Goal: Task Accomplishment & Management: Use online tool/utility

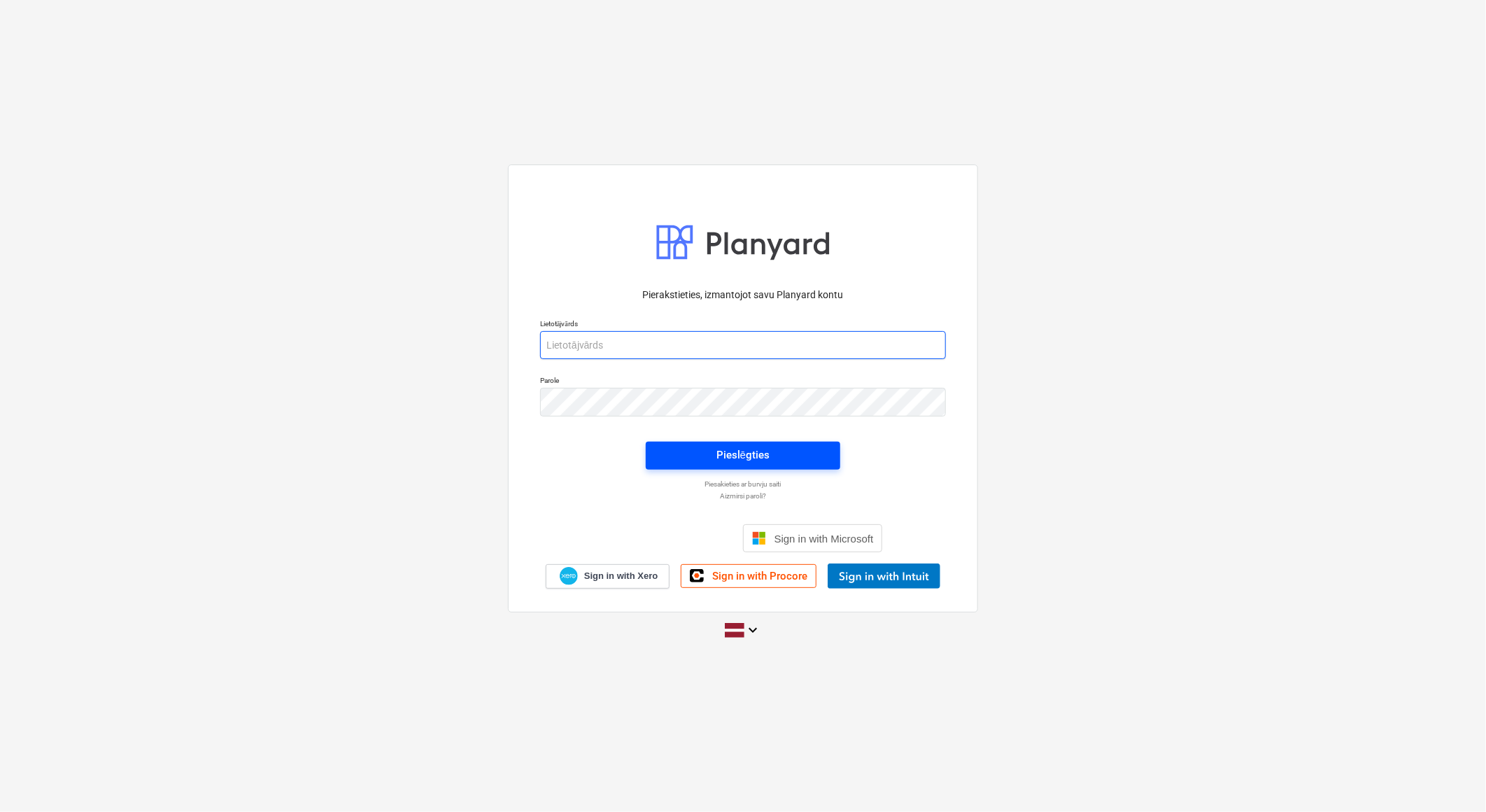
type input "ieva.siugale@bonava.com"
click at [758, 451] on div "Pieslēgties" at bounding box center [743, 455] width 53 height 18
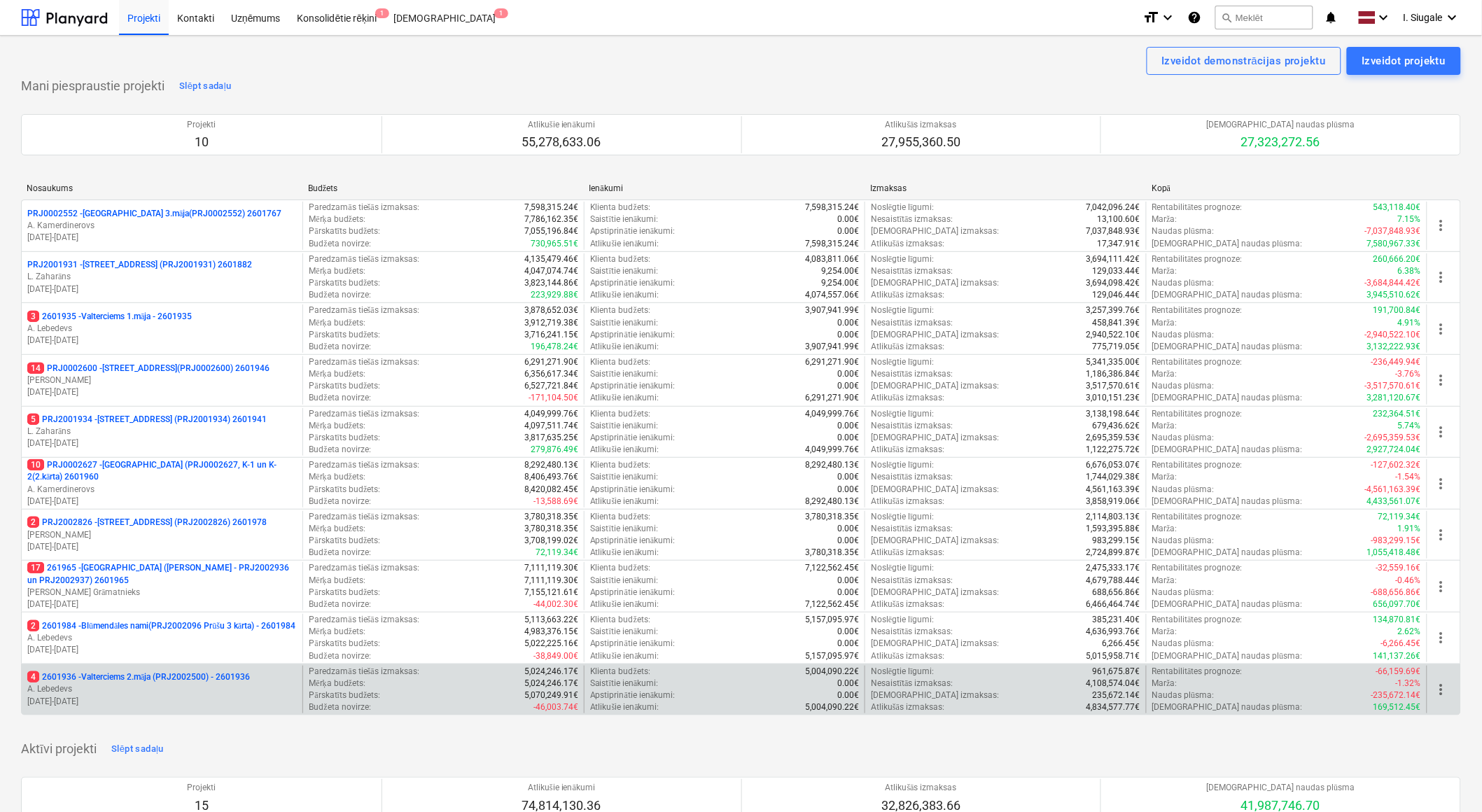
click at [186, 690] on p "A. Lebedevs" at bounding box center [162, 688] width 270 height 12
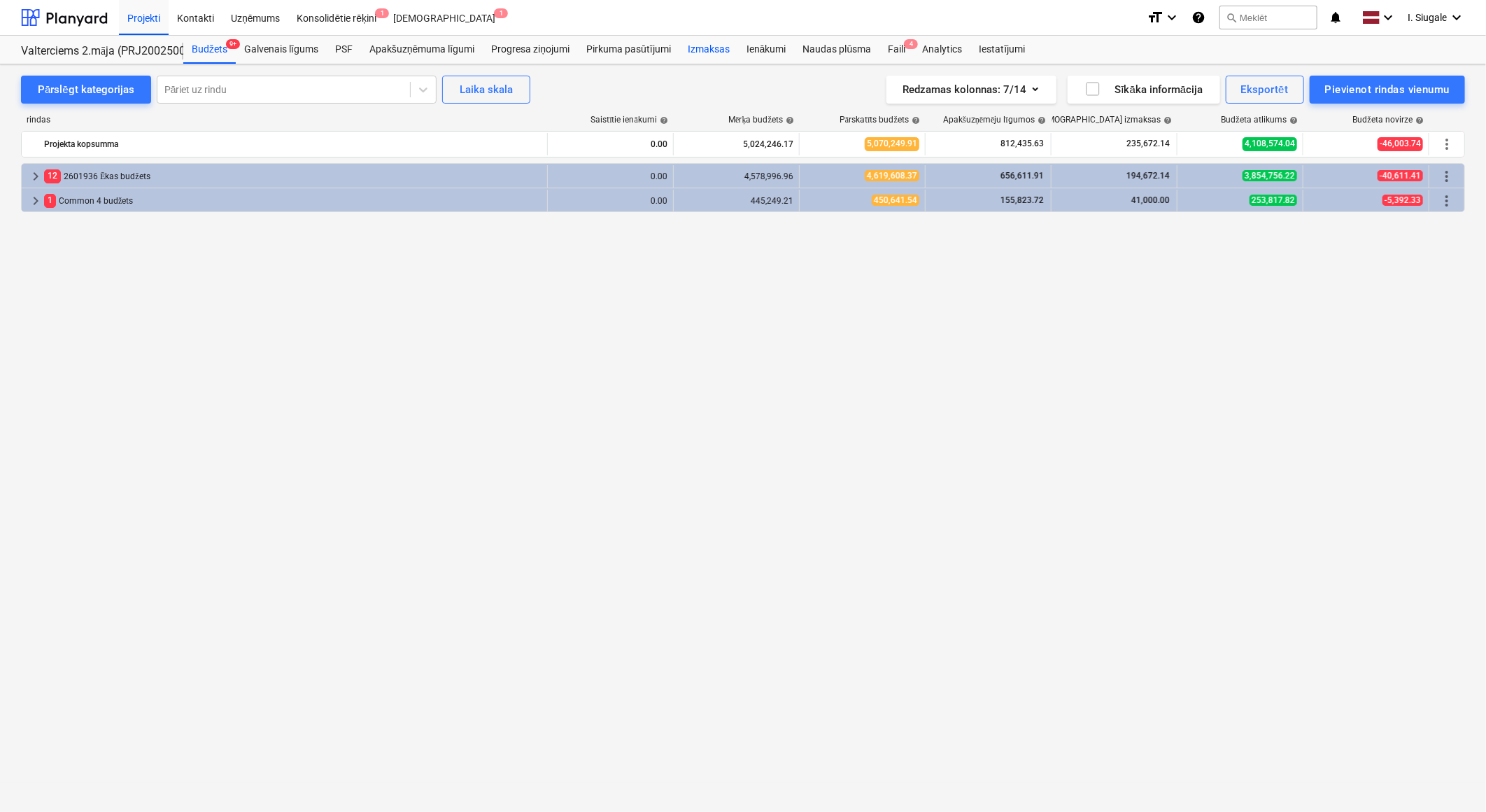
click at [718, 50] on div "Izmaksas" at bounding box center [708, 50] width 59 height 28
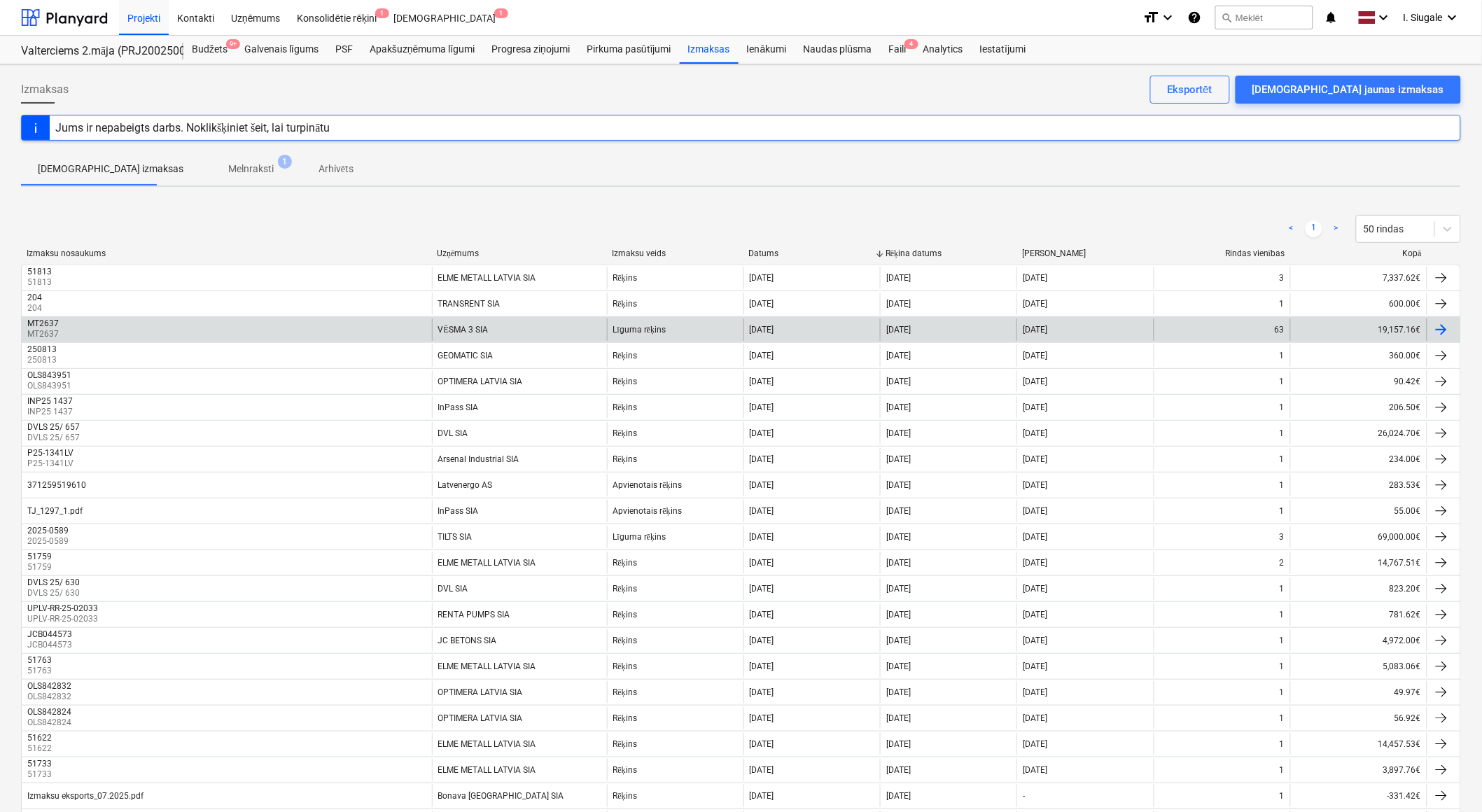
click at [498, 326] on div "VĒSMA 3 SIA" at bounding box center [519, 329] width 175 height 23
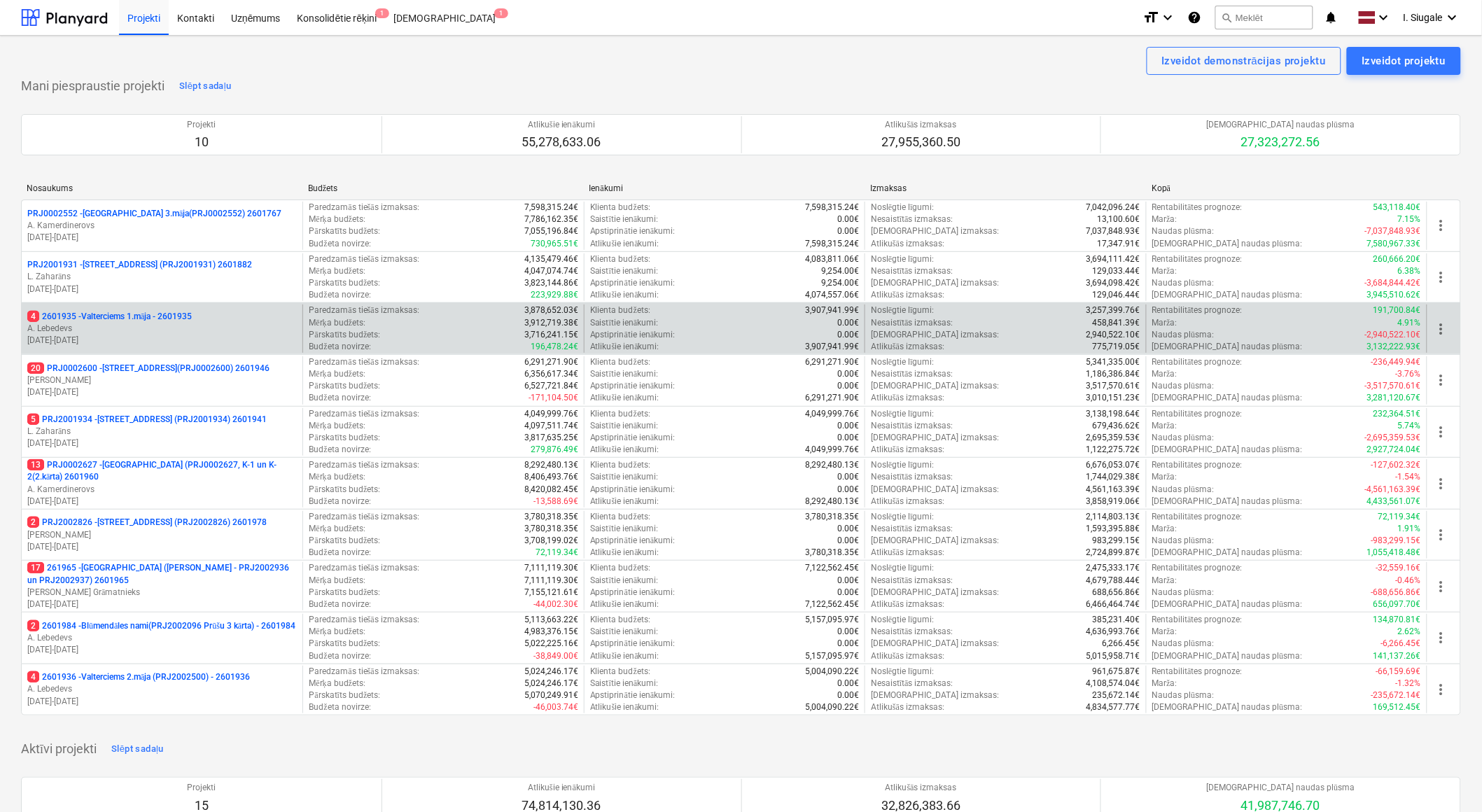
click at [171, 322] on p "A. Lebedevs" at bounding box center [162, 328] width 270 height 12
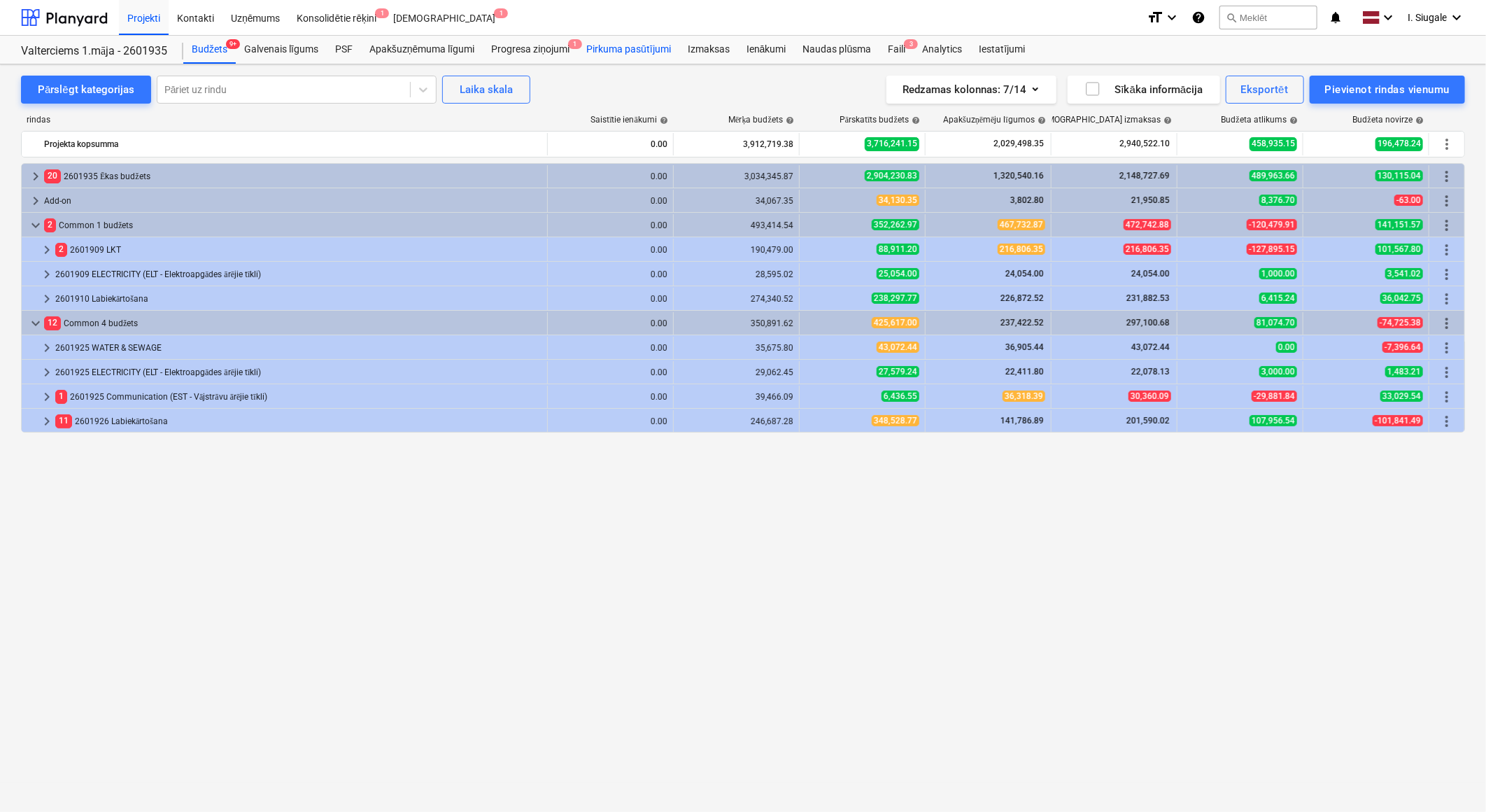
click at [624, 47] on div "Pirkuma pasūtījumi" at bounding box center [629, 50] width 101 height 28
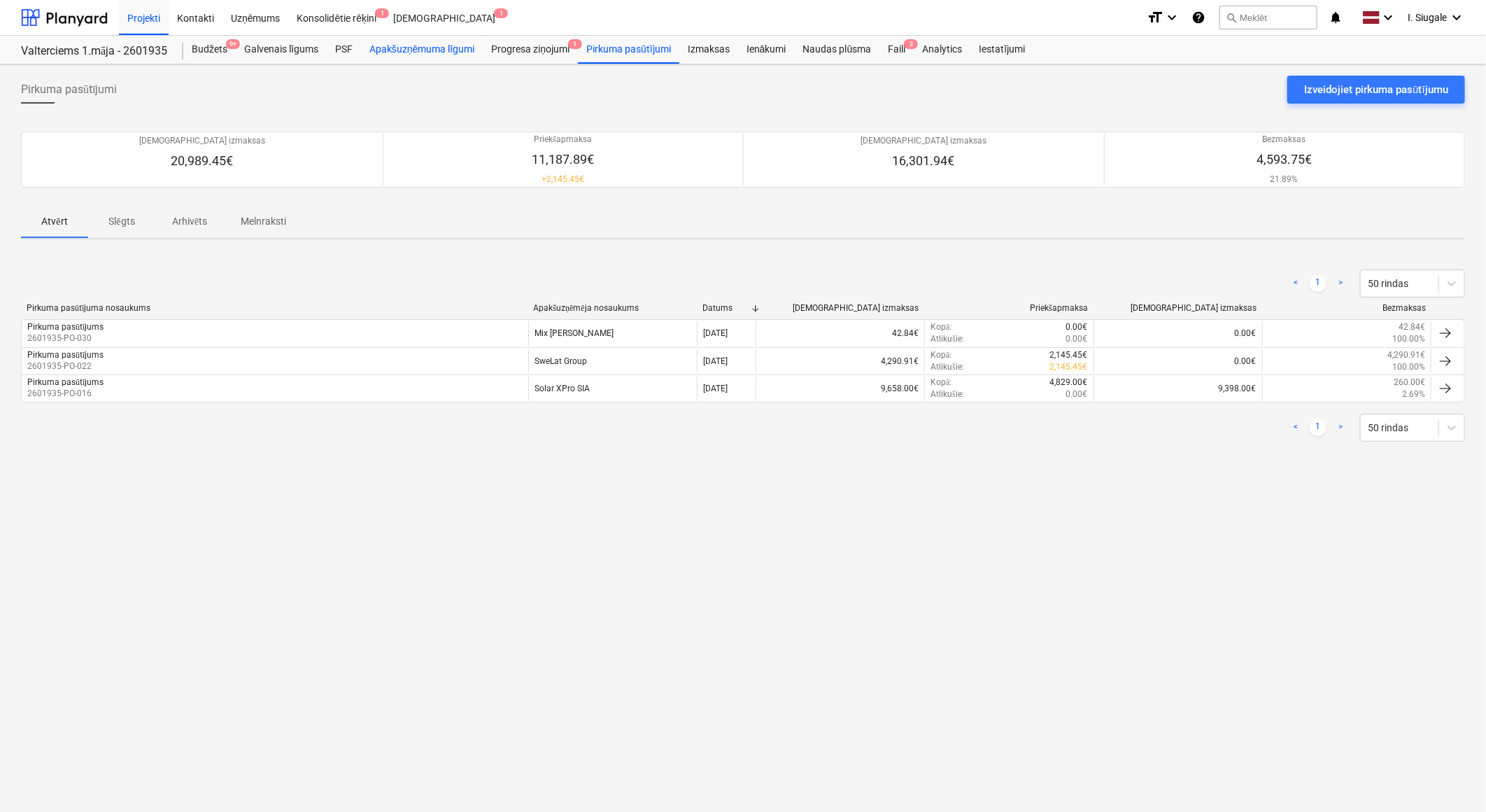
click at [415, 51] on div "Apakšuzņēmuma līgumi" at bounding box center [421, 50] width 122 height 28
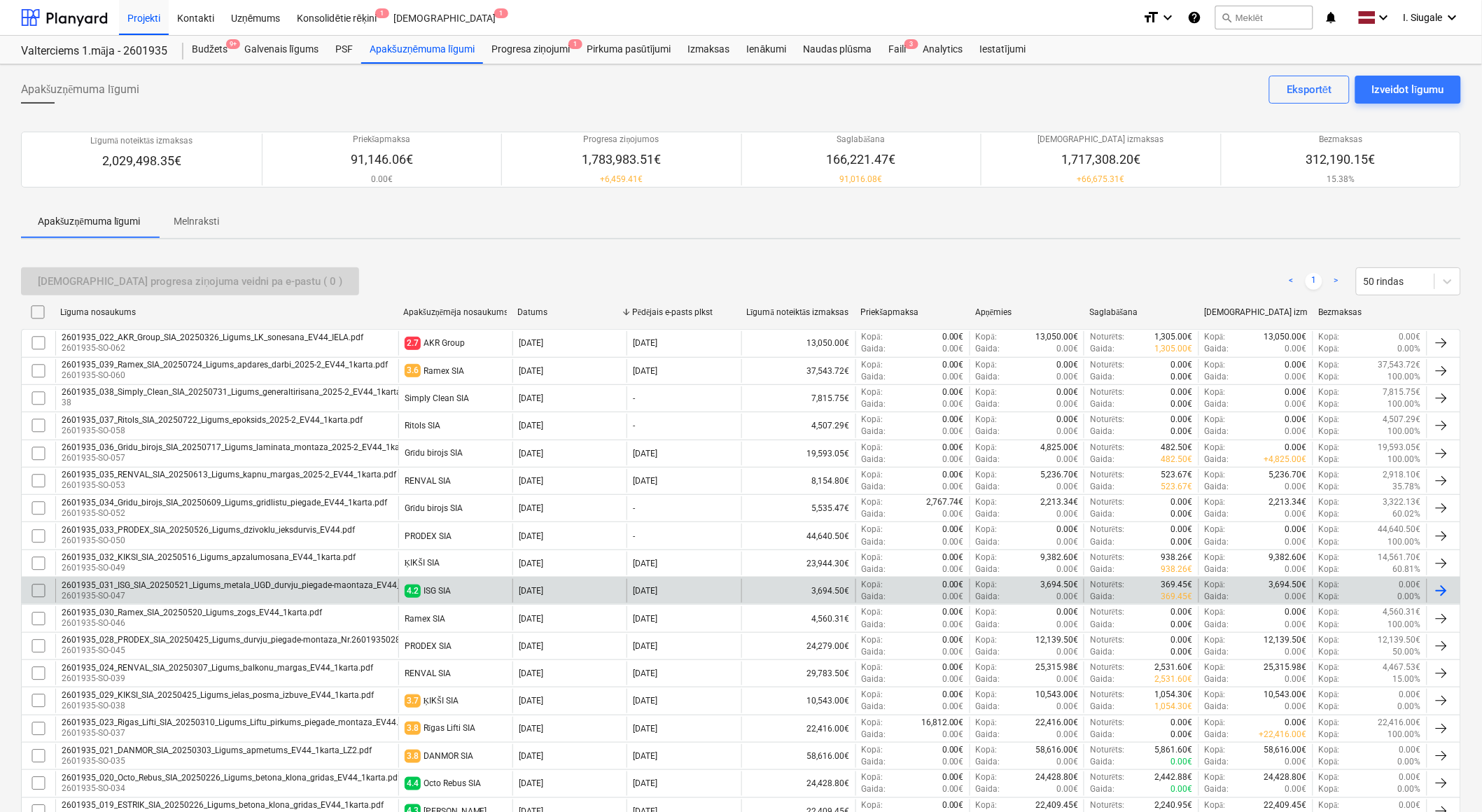
scroll to position [155, 0]
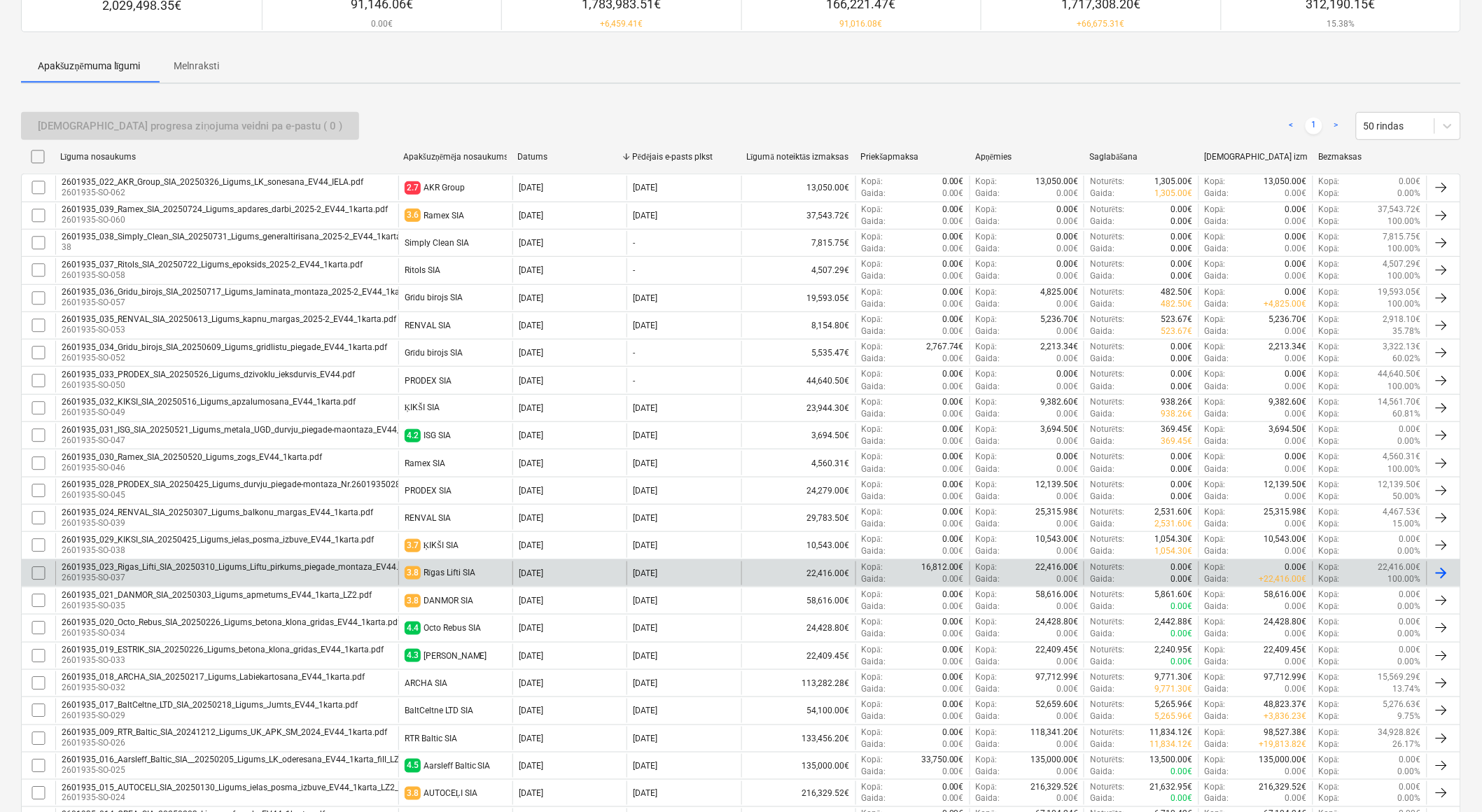
click at [478, 577] on div "3.8 Rīgas Lifti SIA" at bounding box center [455, 573] width 114 height 23
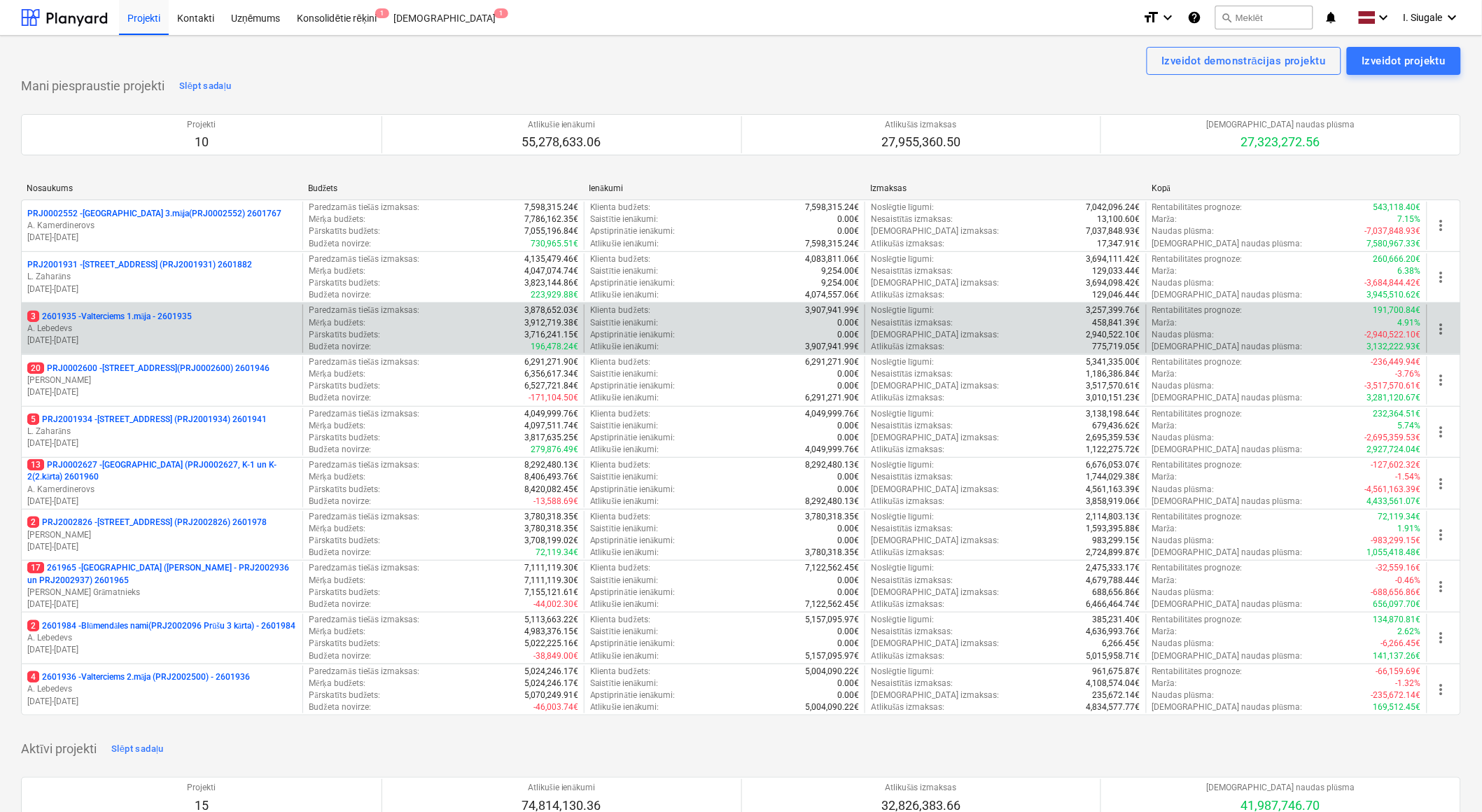
click at [145, 313] on p "3 2601935 - Valterciems 1.māja - 2601935" at bounding box center [109, 316] width 164 height 12
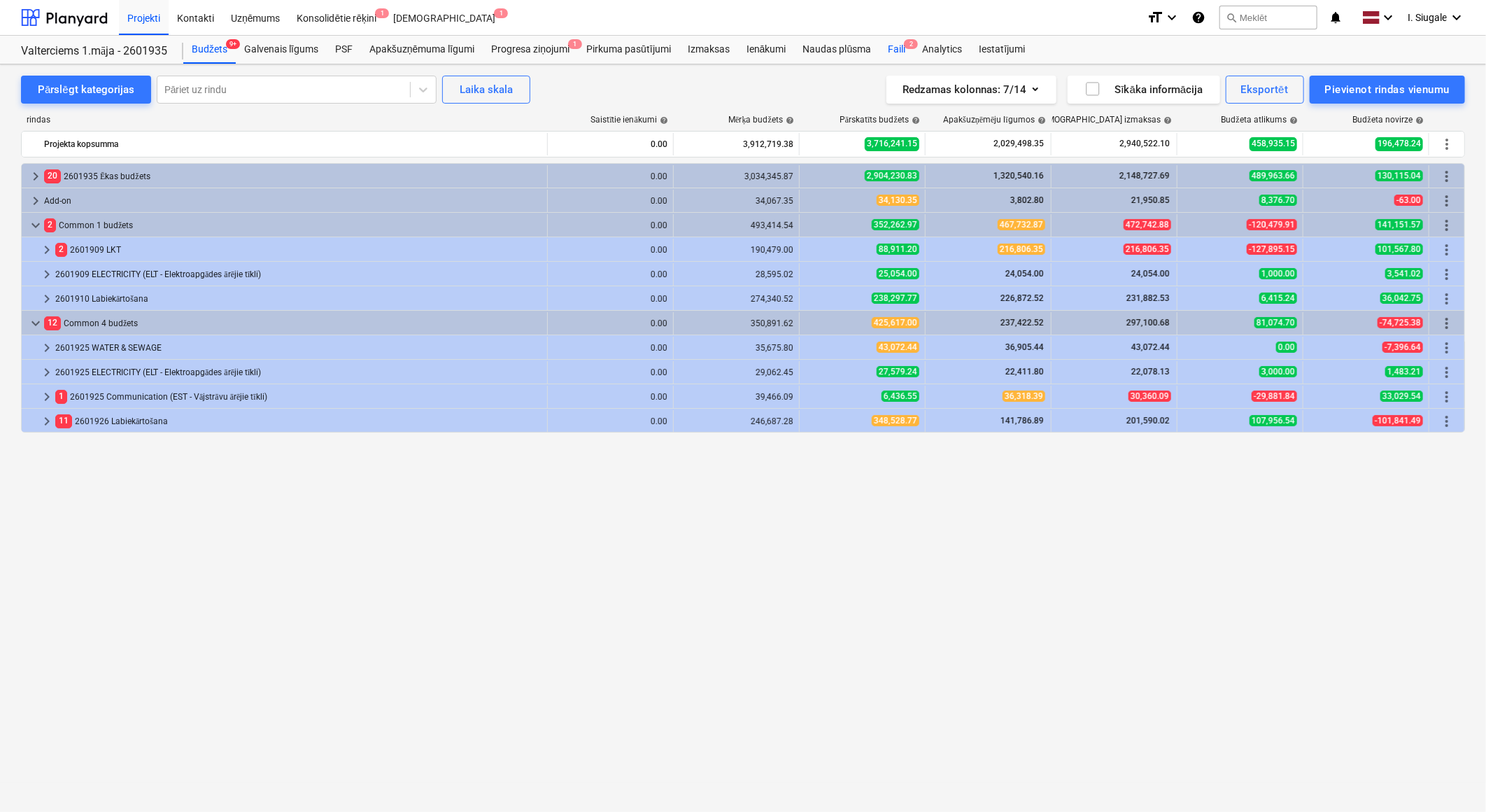
click at [900, 48] on div "Faili 2" at bounding box center [897, 50] width 34 height 28
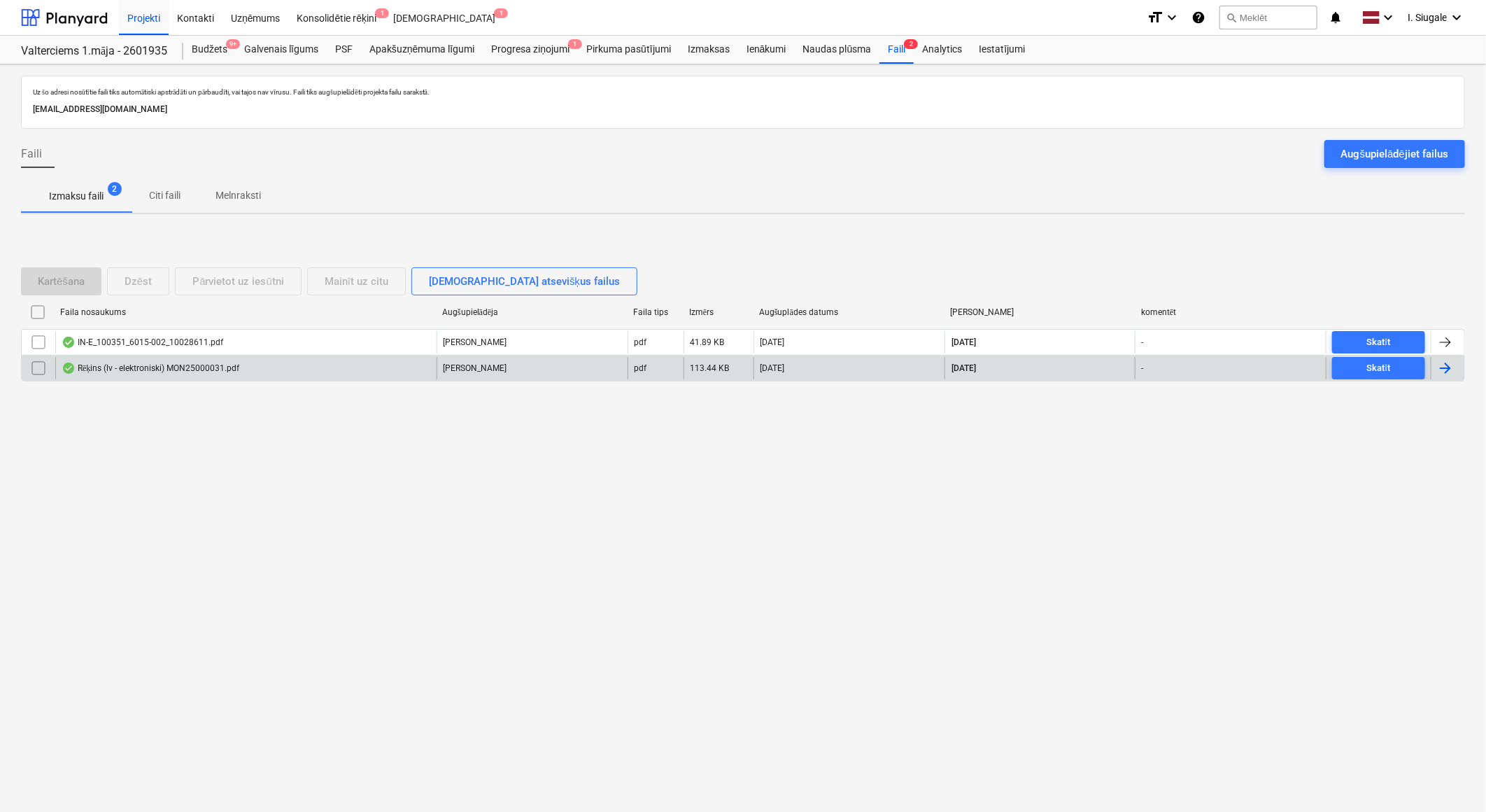
click at [229, 372] on div "Rēķins (lv - elektroniski) MON25000031.pdf" at bounding box center [150, 368] width 178 height 11
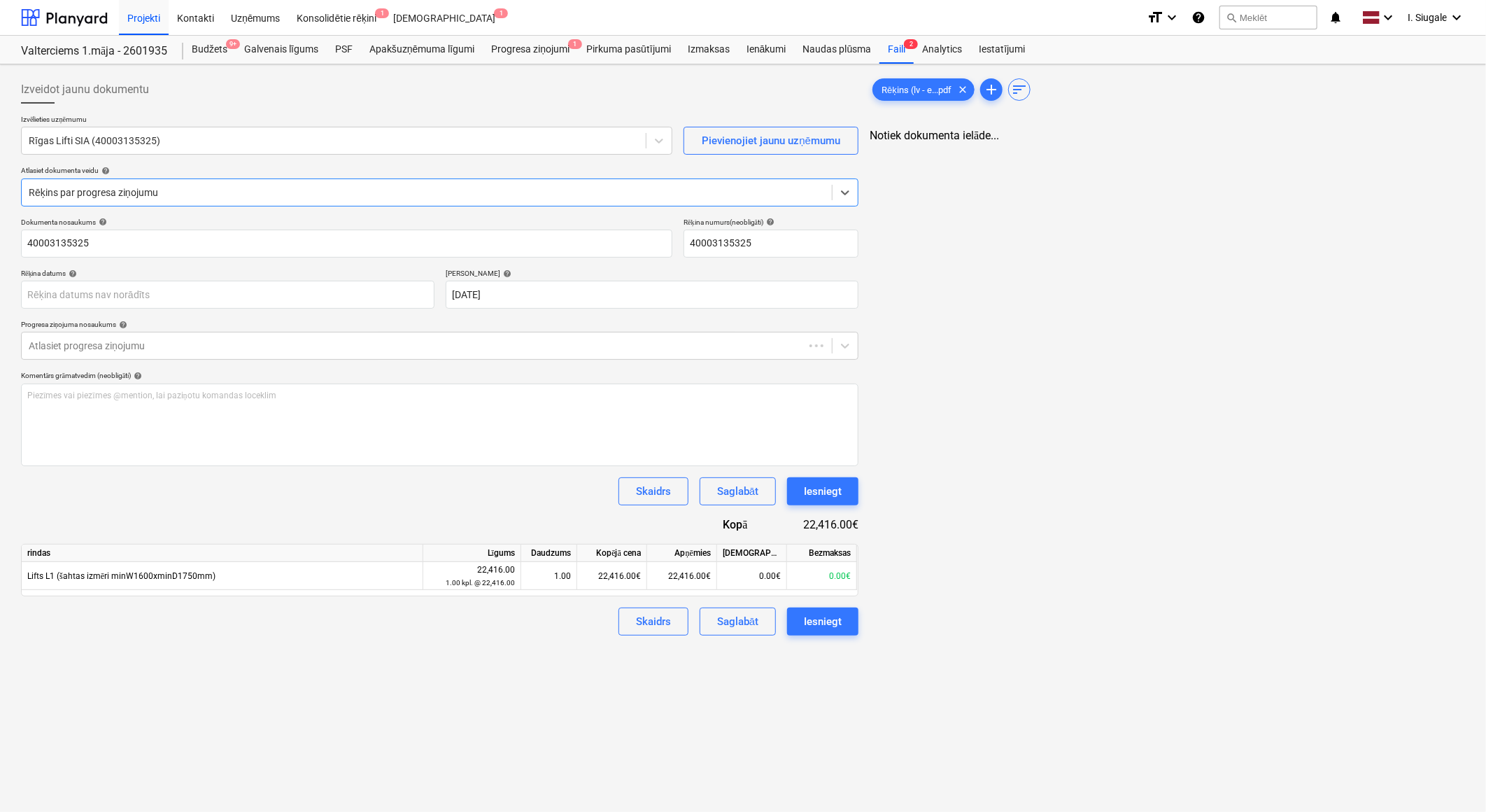
type input "40003135325"
type input "02 Oct 2025"
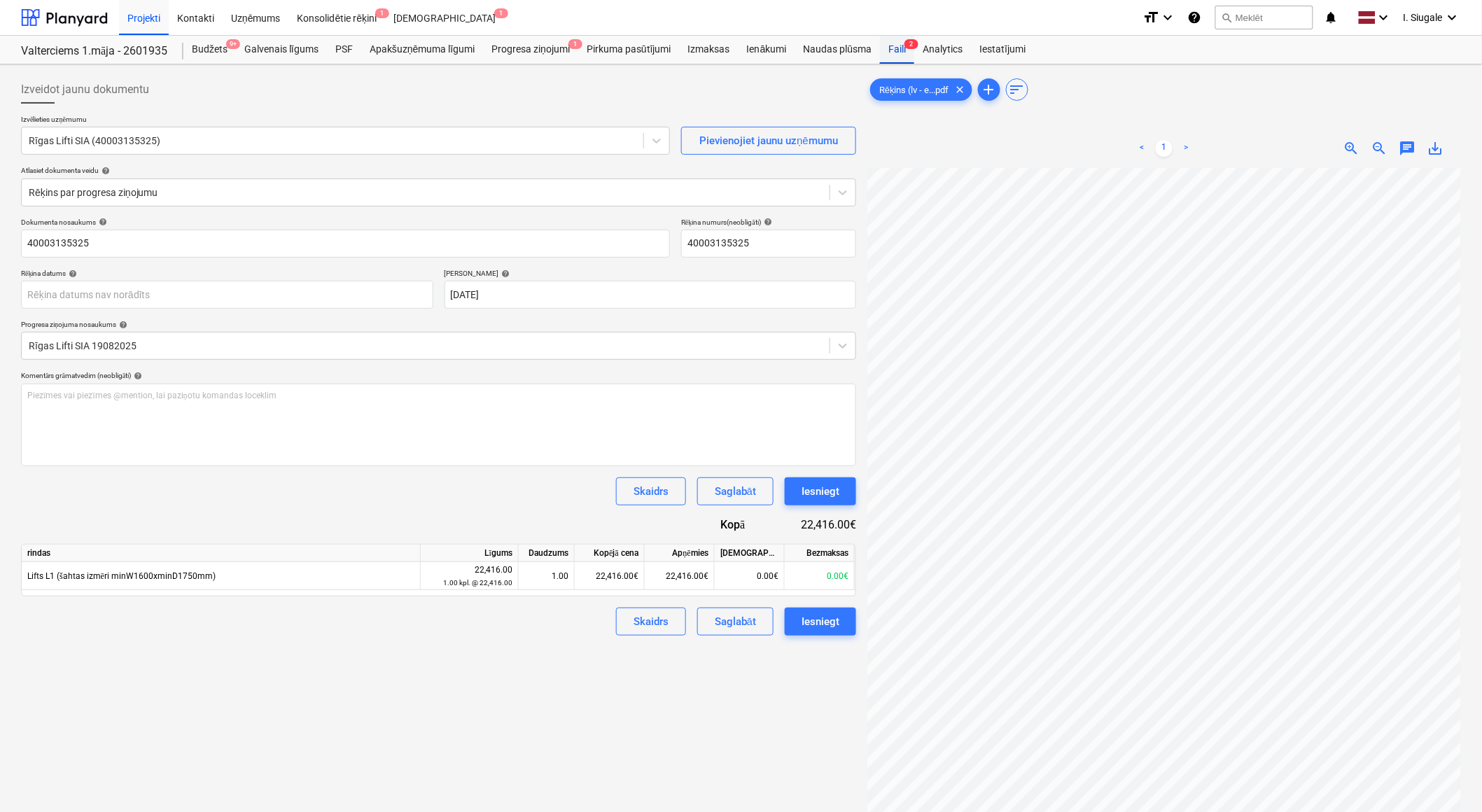
click at [889, 48] on div "Faili 2" at bounding box center [897, 50] width 34 height 28
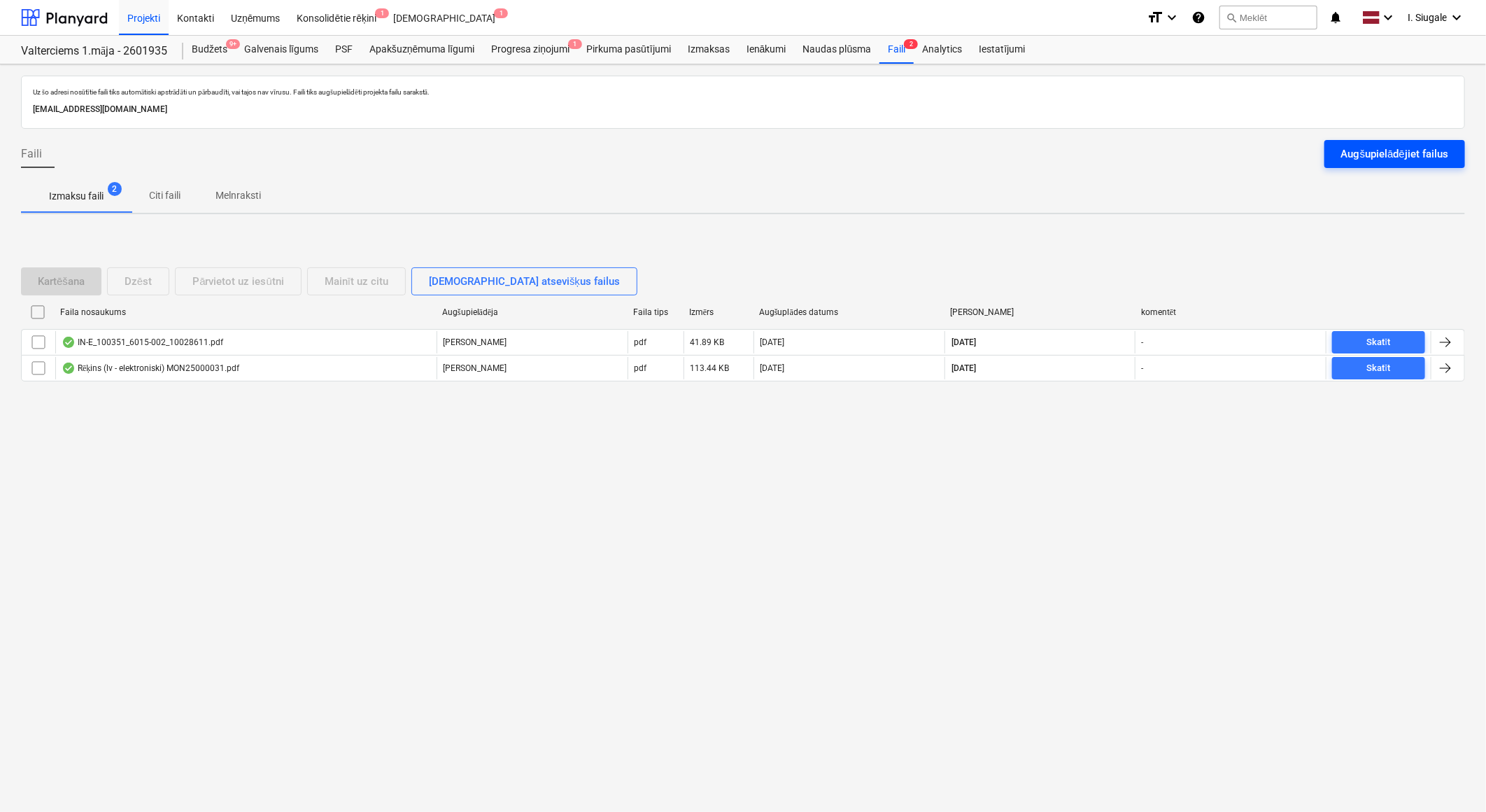
click at [1379, 155] on div "Augšupielādējiet failus" at bounding box center [1395, 154] width 107 height 18
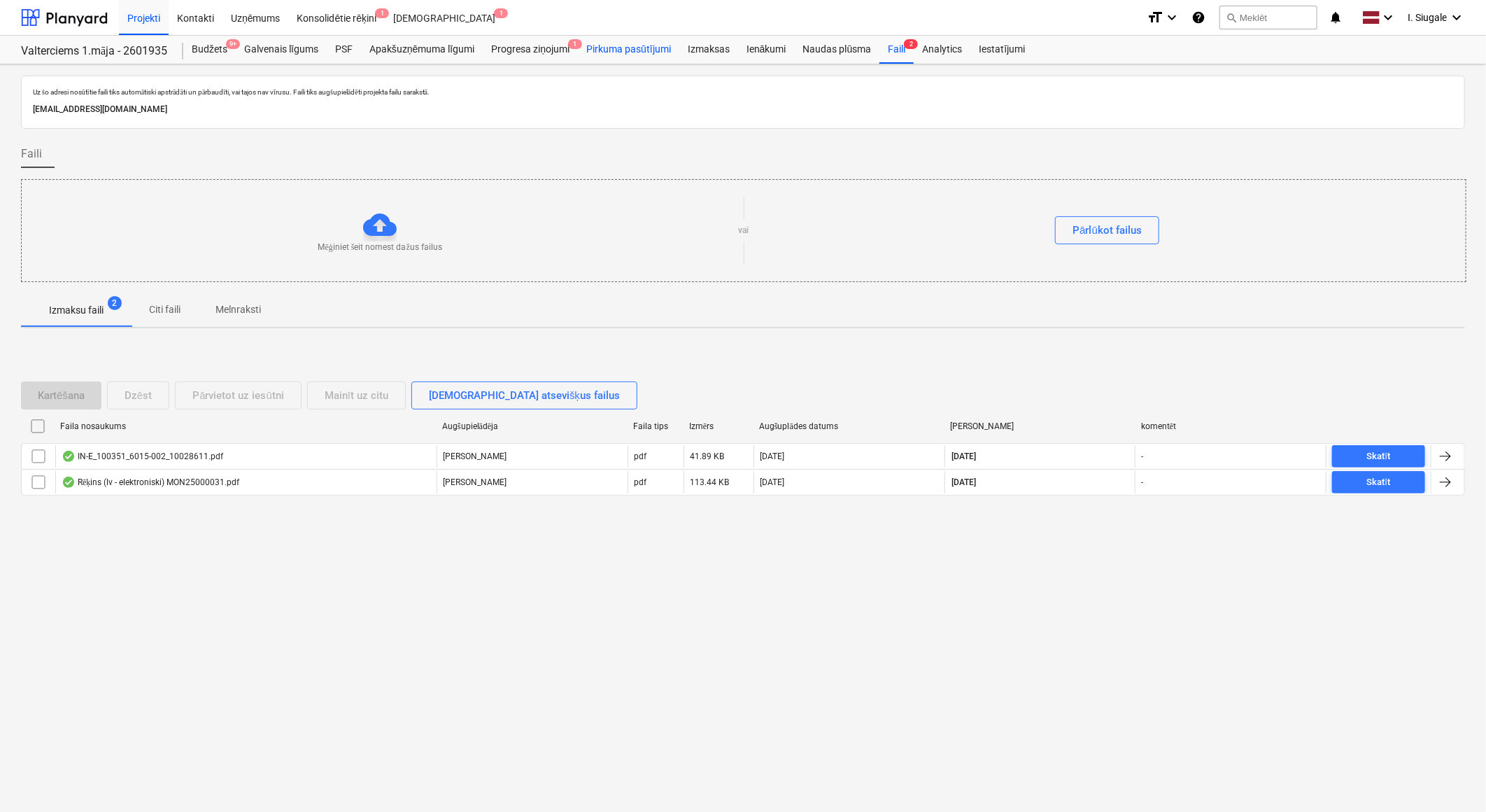
click at [616, 47] on div "Pirkuma pasūtījumi" at bounding box center [629, 50] width 101 height 28
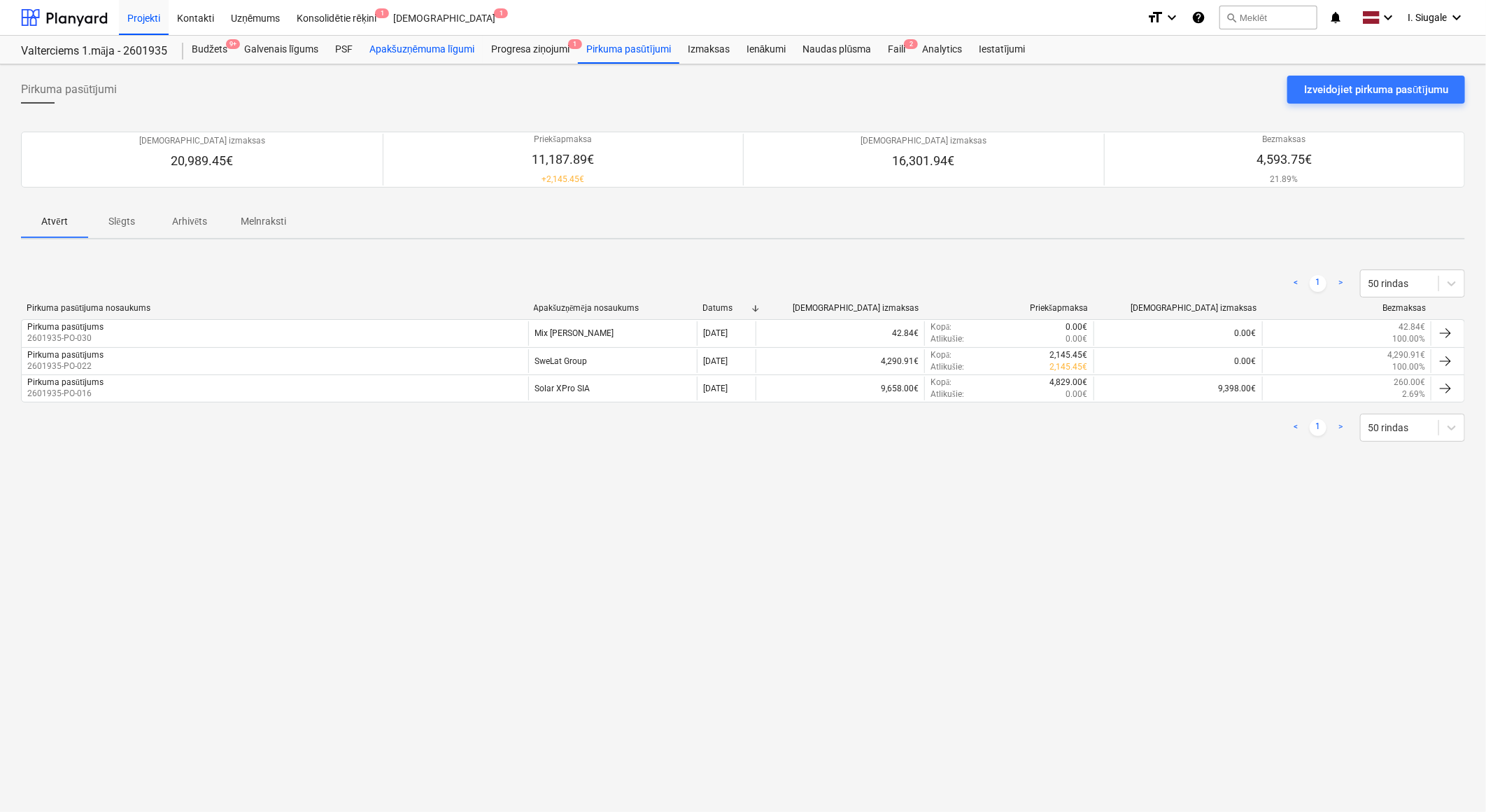
click at [449, 50] on div "Apakšuzņēmuma līgumi" at bounding box center [421, 50] width 122 height 28
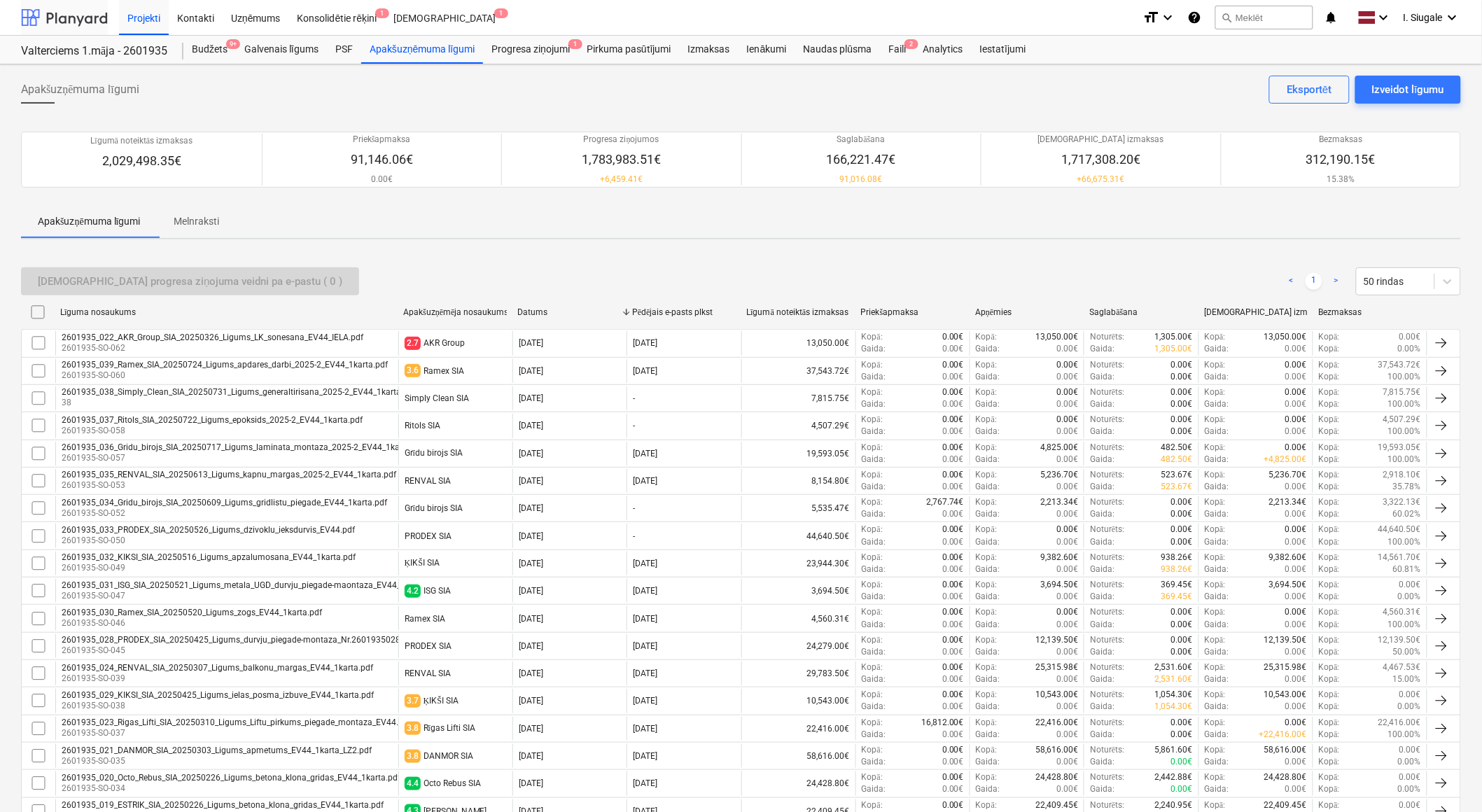
click at [67, 16] on div at bounding box center [64, 17] width 87 height 35
